Goal: Check status: Check status

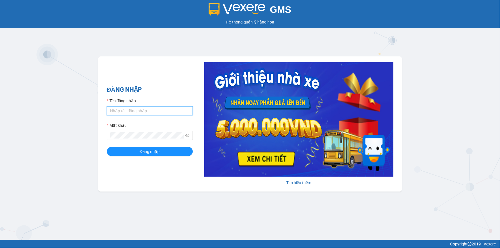
click at [144, 109] on input "Tên đăng nhập" at bounding box center [150, 110] width 86 height 9
type input "kieuoanh.tankimchi"
click at [107, 147] on button "Đăng nhập" at bounding box center [150, 151] width 86 height 9
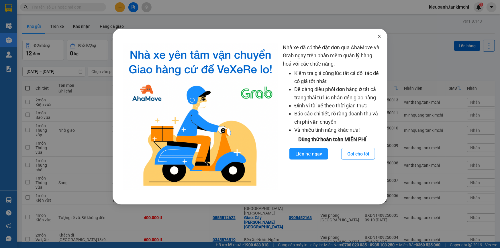
click at [380, 36] on icon "close" at bounding box center [379, 36] width 3 height 3
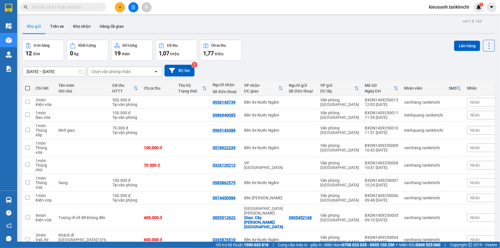
click at [55, 7] on input "text" at bounding box center [66, 7] width 68 height 6
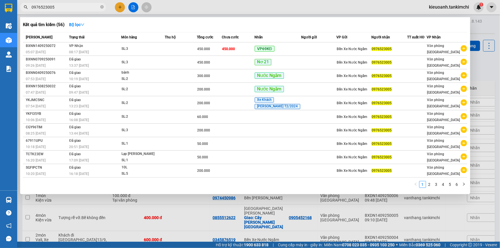
type input "0976523005"
click at [103, 6] on icon "close-circle" at bounding box center [101, 6] width 3 height 3
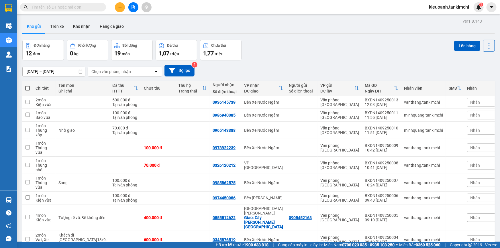
click at [88, 7] on input "text" at bounding box center [66, 7] width 68 height 6
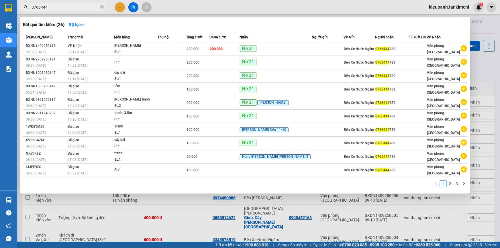
type input "0766444"
click at [101, 8] on icon "close-circle" at bounding box center [101, 6] width 3 height 3
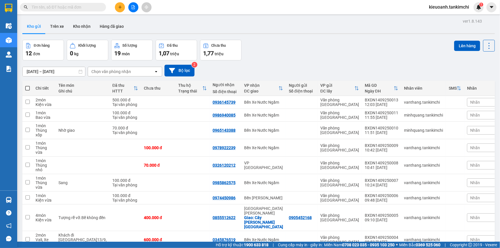
click at [93, 8] on input "text" at bounding box center [66, 7] width 68 height 6
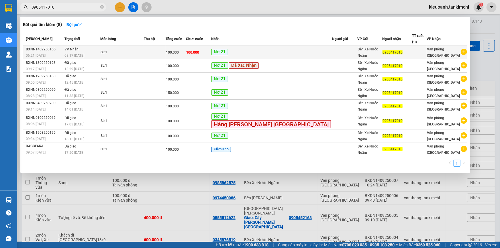
type input "0905417010"
click at [98, 53] on div "08:17 [DATE]" at bounding box center [83, 55] width 36 height 6
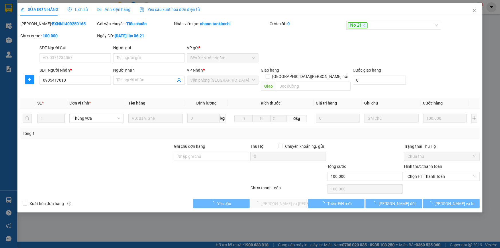
click at [81, 8] on span "Lịch sử" at bounding box center [78, 9] width 20 height 5
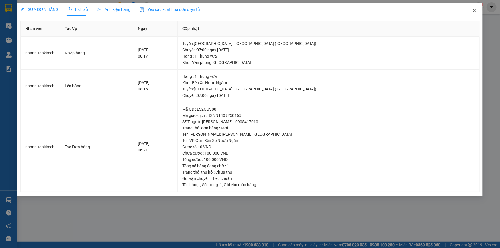
click at [473, 11] on icon "close" at bounding box center [474, 10] width 5 height 5
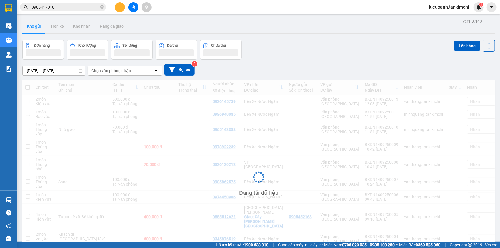
click at [76, 7] on input "0905417010" at bounding box center [66, 7] width 68 height 6
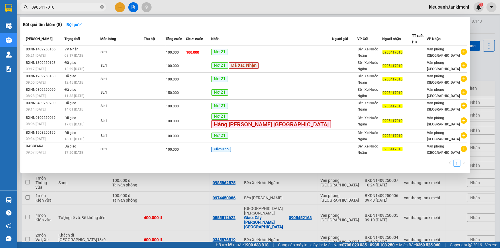
click at [103, 9] on span at bounding box center [101, 7] width 3 height 5
